Goal: Transaction & Acquisition: Purchase product/service

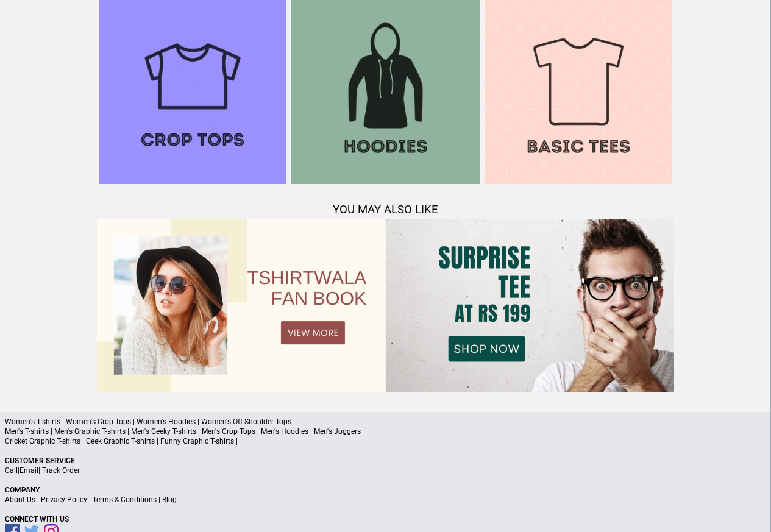
scroll to position [1176, 0]
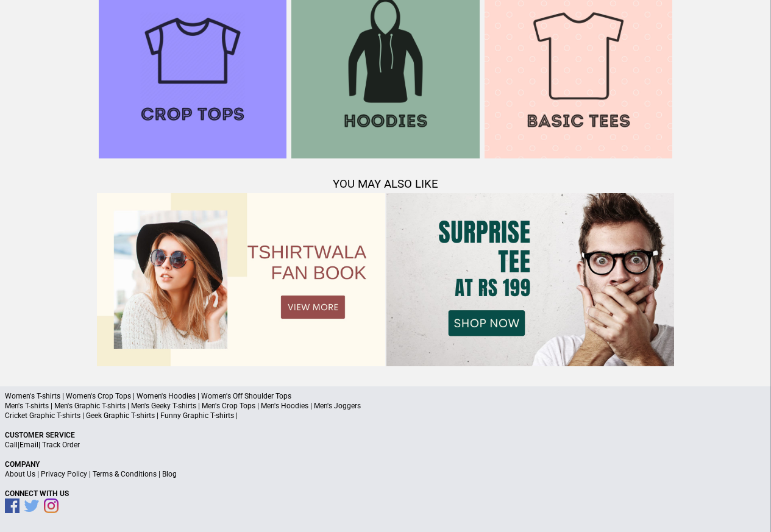
click at [40, 428] on div "Women's T-shirts | Women's Crop Tops | Women's Hoodies | Women's Off Shoulder T…" at bounding box center [385, 459] width 771 height 146
click at [191, 428] on div "Women's T-shirts | Women's Crop Tops | Women's Hoodies | Women's Off Shoulder T…" at bounding box center [385, 459] width 771 height 146
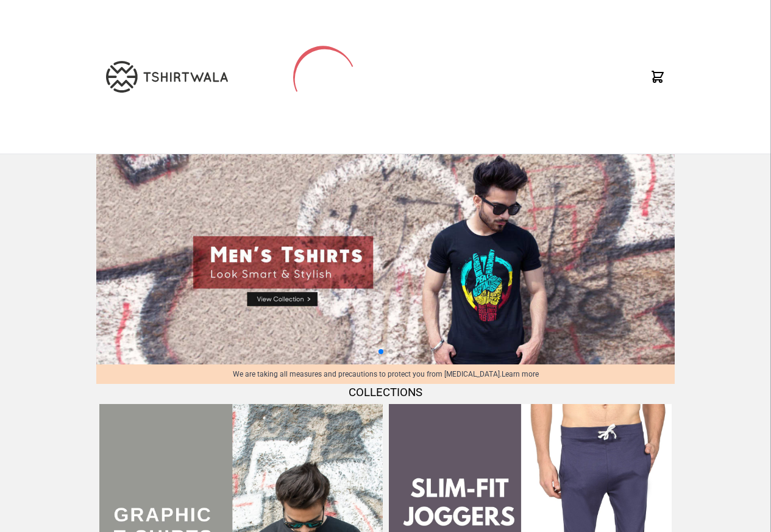
click at [289, 302] on img at bounding box center [385, 259] width 578 height 210
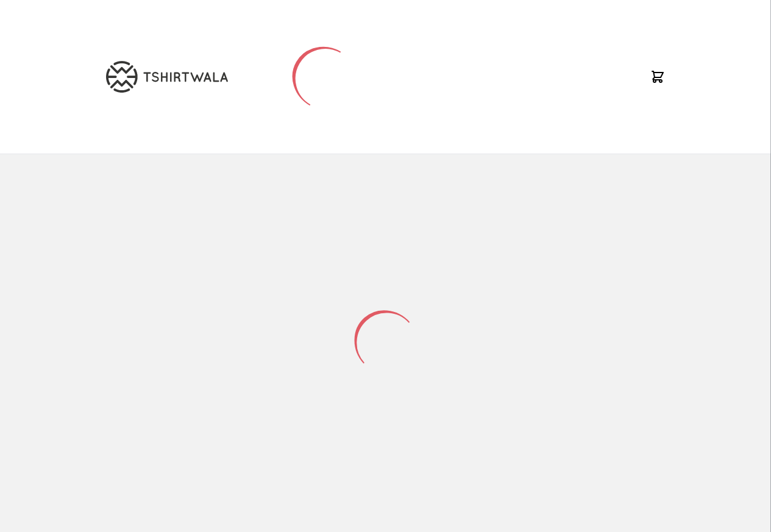
select select "*********"
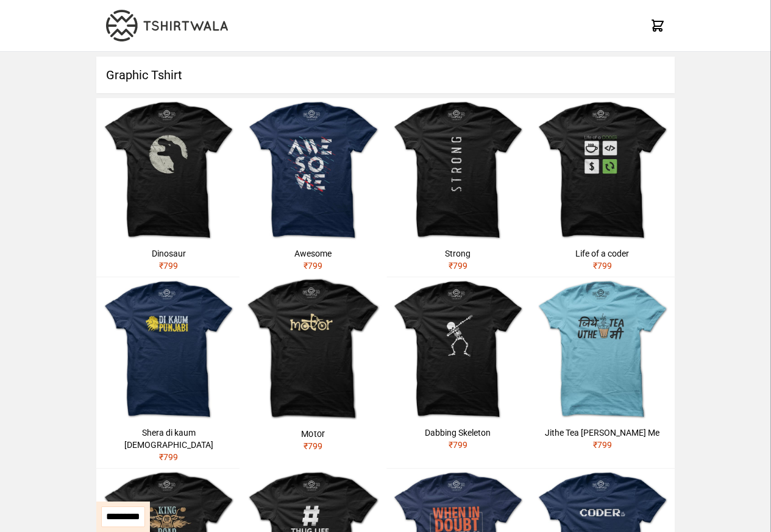
click at [155, 177] on img at bounding box center [168, 170] width 144 height 144
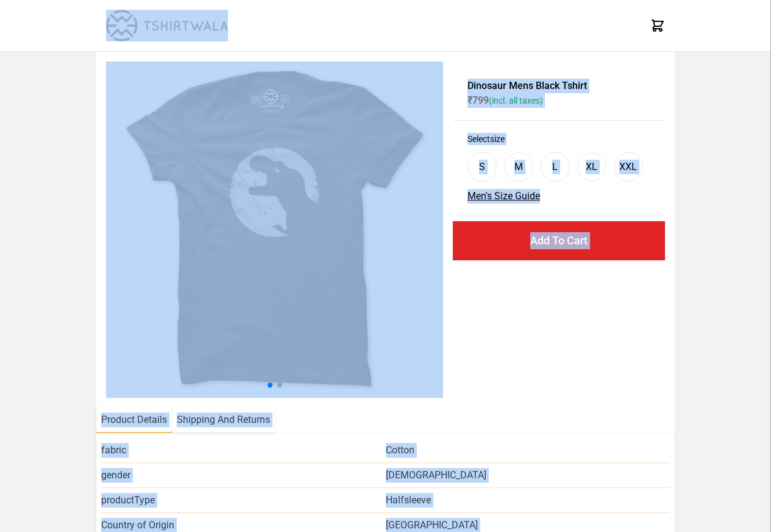
select select "*********"
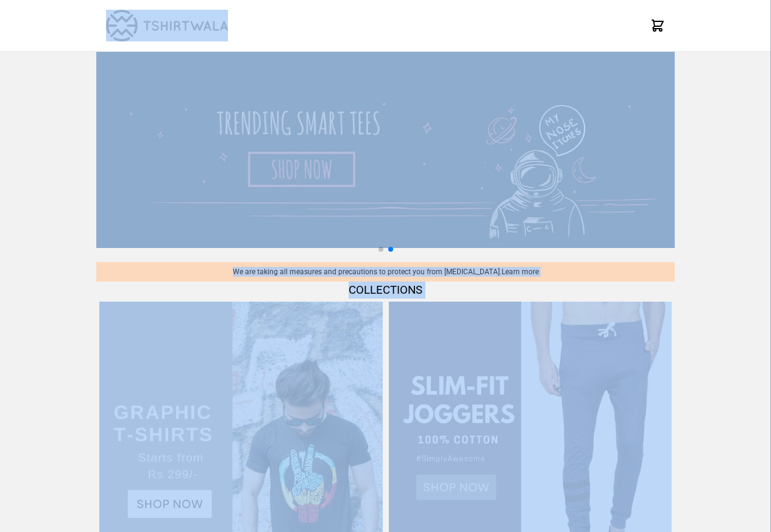
click at [381, 250] on span at bounding box center [380, 249] width 5 height 5
click at [250, 515] on img at bounding box center [240, 443] width 283 height 283
click at [155, 481] on img at bounding box center [240, 443] width 283 height 283
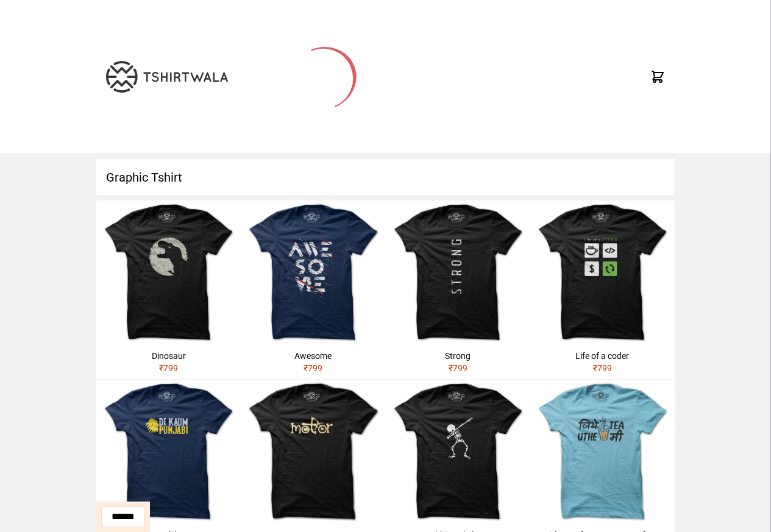
click at [157, 178] on h1 "Graphic Tshirt" at bounding box center [385, 177] width 578 height 37
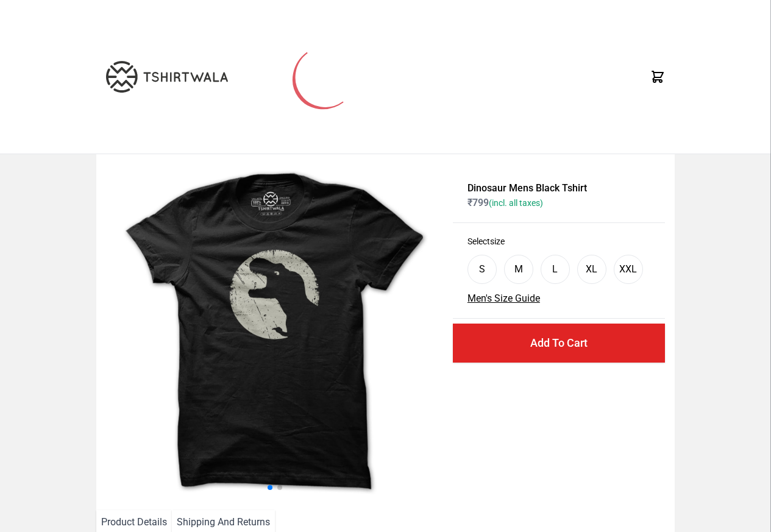
click at [166, 78] on img at bounding box center [167, 77] width 122 height 32
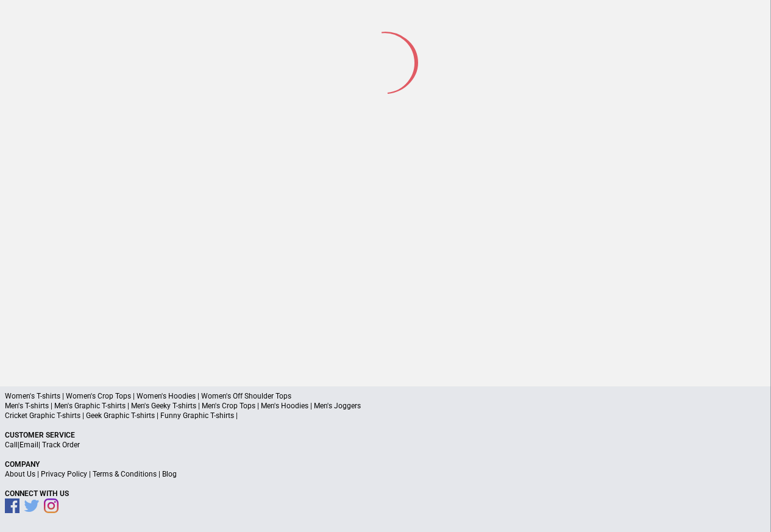
scroll to position [57, 0]
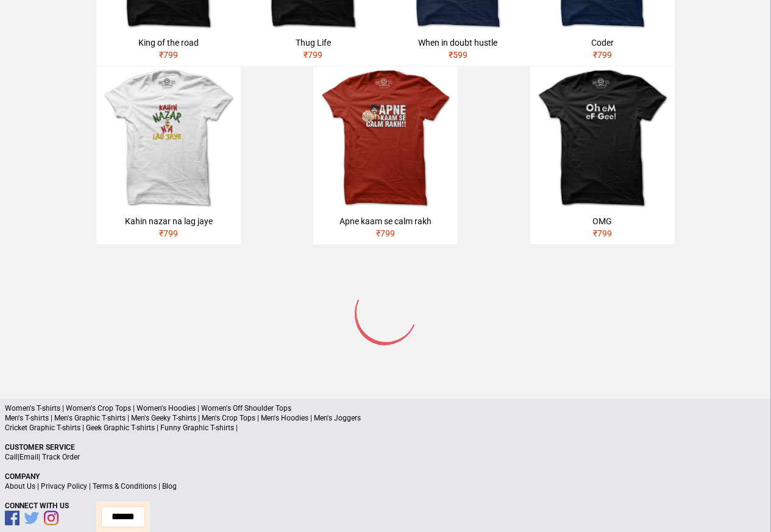
scroll to position [581, 0]
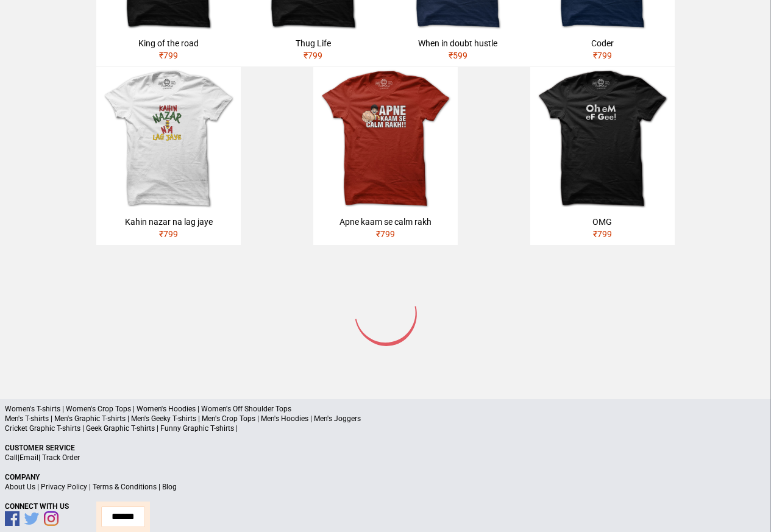
click at [599, 229] on span "₹ 799" at bounding box center [602, 234] width 19 height 10
